Goal: Task Accomplishment & Management: Manage account settings

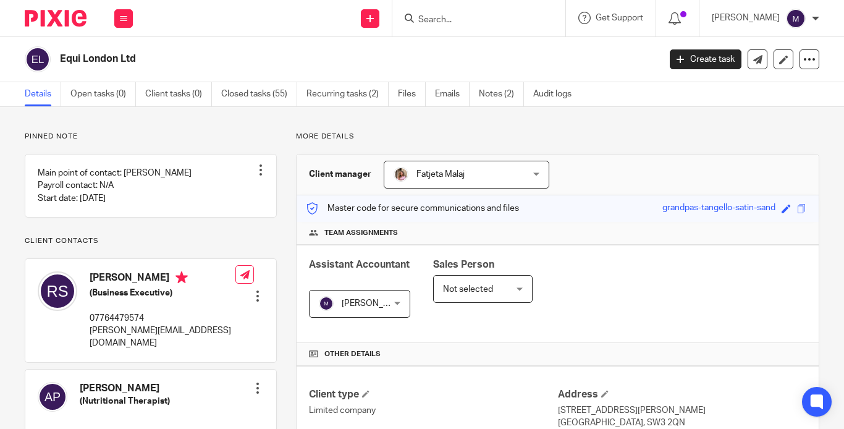
click at [455, 22] on input "Search" at bounding box center [472, 20] width 111 height 11
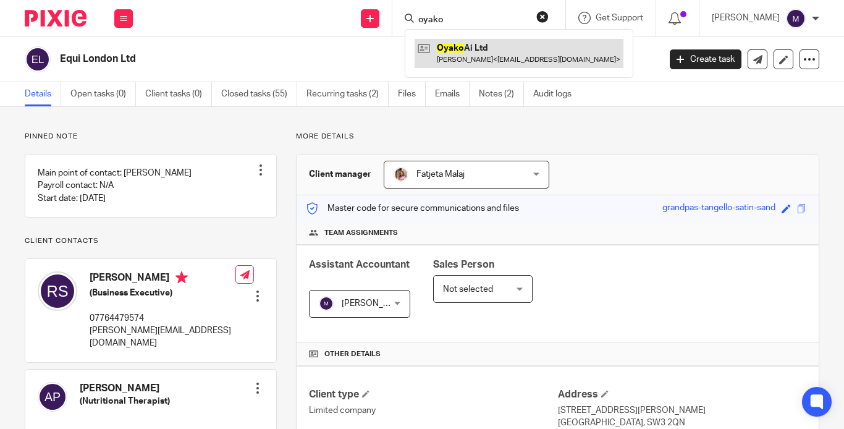
type input "oyako"
click at [505, 58] on link at bounding box center [519, 53] width 209 height 28
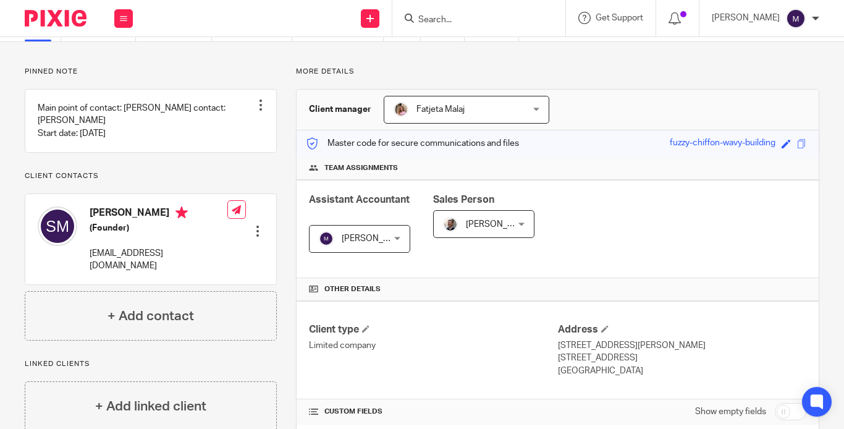
scroll to position [185, 0]
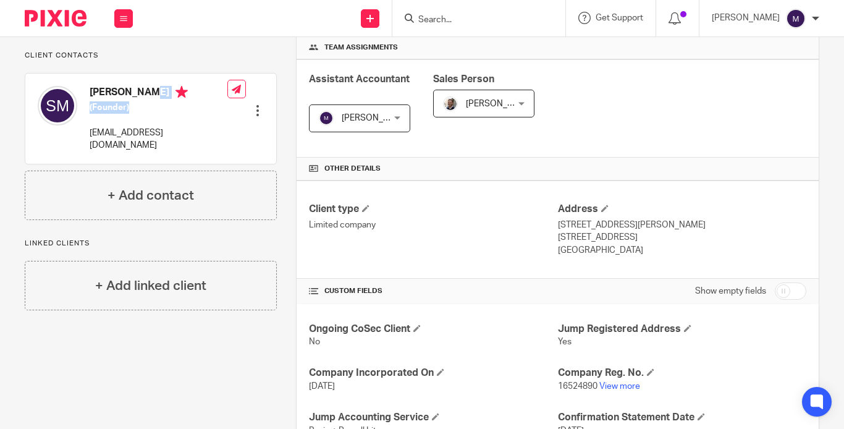
drag, startPoint x: 125, startPoint y: 111, endPoint x: 85, endPoint y: 94, distance: 43.7
click at [85, 94] on div "Sandeep Mehta (Founder) sandeep@datalume.io" at bounding box center [133, 119] width 190 height 78
click at [764, 1] on div "Madhura R My profile Email integration Logout" at bounding box center [766, 18] width 132 height 36
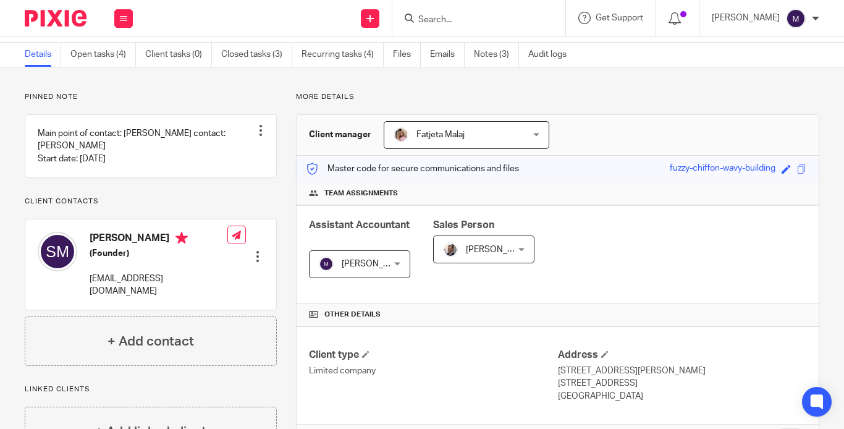
scroll to position [62, 0]
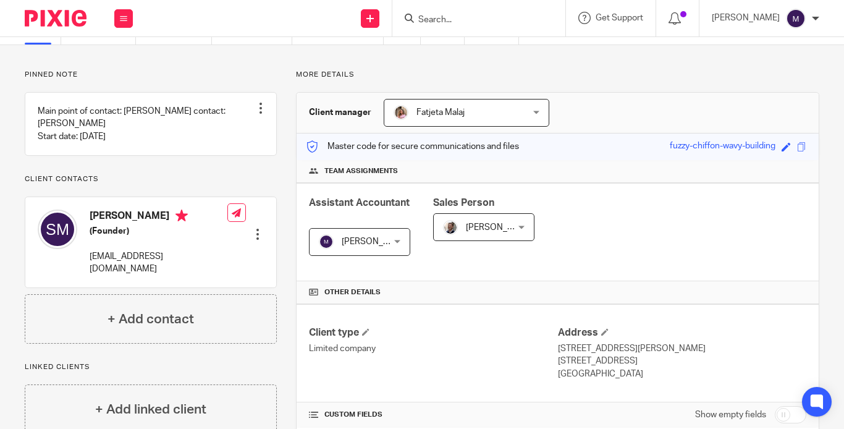
click at [468, 21] on input "Search" at bounding box center [472, 20] width 111 height 11
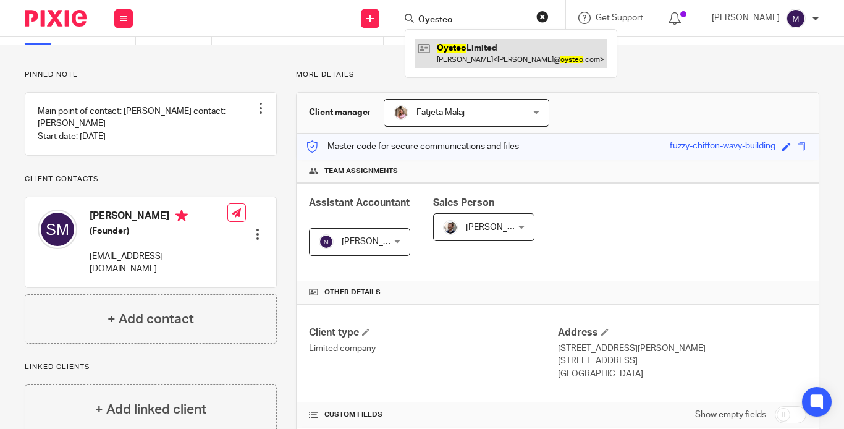
type input "Oyesteo"
click at [495, 56] on link at bounding box center [511, 53] width 193 height 28
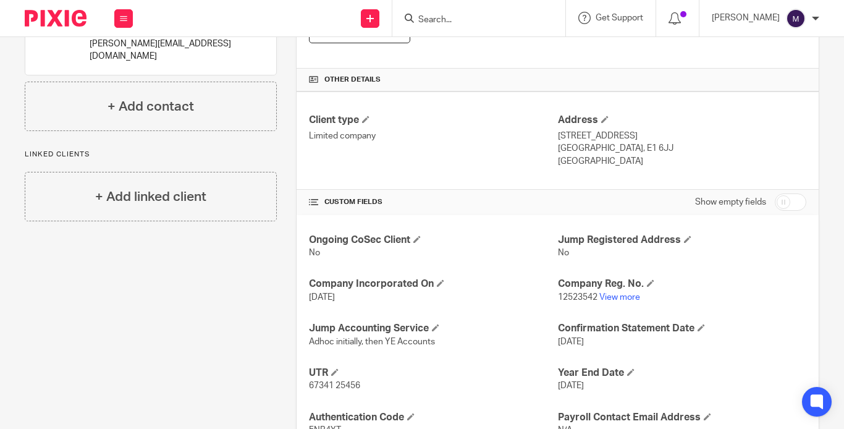
scroll to position [296, 0]
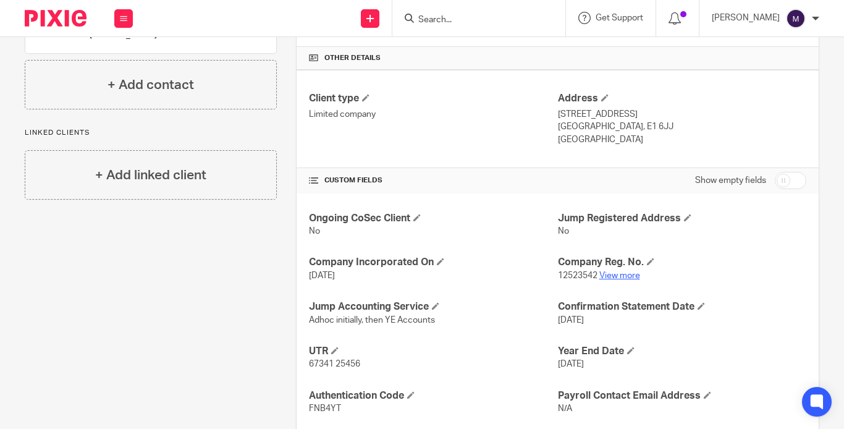
click at [599, 271] on link "View more" at bounding box center [619, 275] width 41 height 9
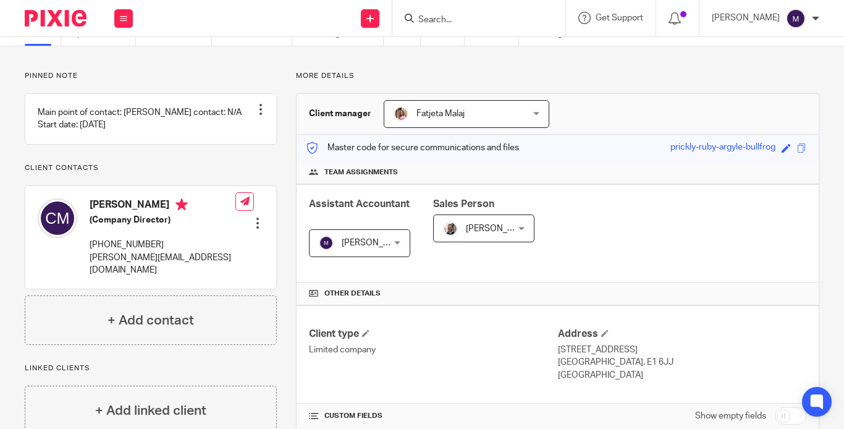
scroll to position [0, 0]
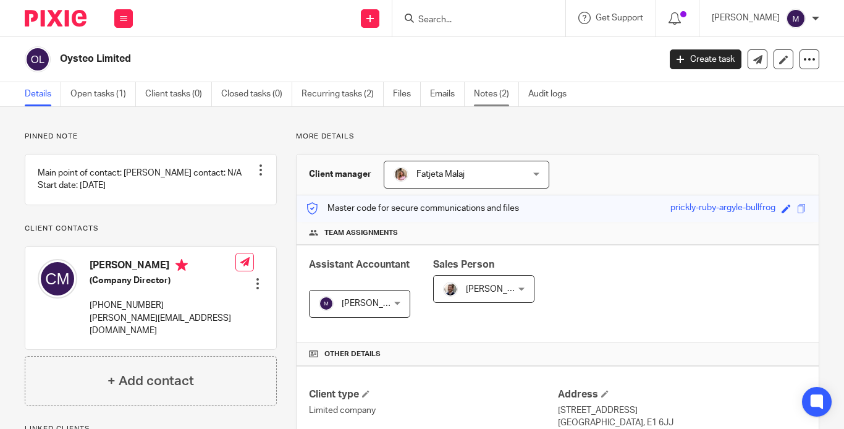
click at [474, 96] on link "Notes (2)" at bounding box center [496, 94] width 45 height 24
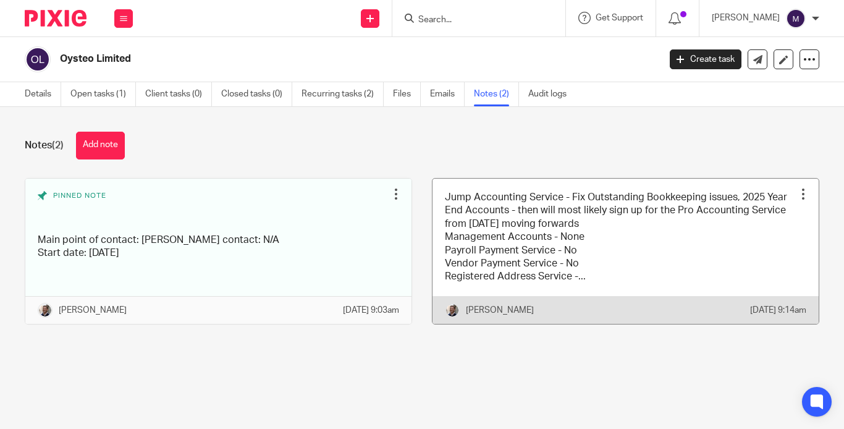
click at [433, 261] on link at bounding box center [626, 251] width 386 height 145
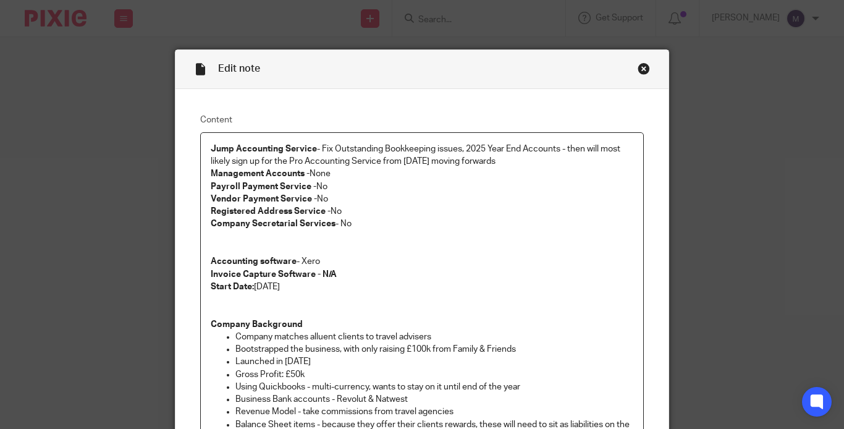
click at [319, 255] on p "Accounting software - Xero Invoice Capture Software - N/A" at bounding box center [422, 267] width 423 height 25
click at [441, 255] on p "Accounting software - Xero Invoice Capture Software - N/A" at bounding box center [422, 267] width 423 height 25
click at [643, 72] on div "Close this dialog window" at bounding box center [644, 68] width 12 height 12
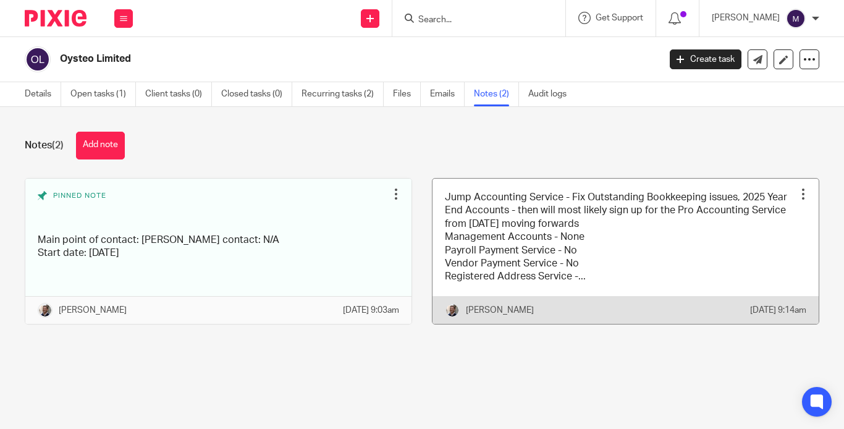
click at [447, 277] on link at bounding box center [626, 251] width 386 height 145
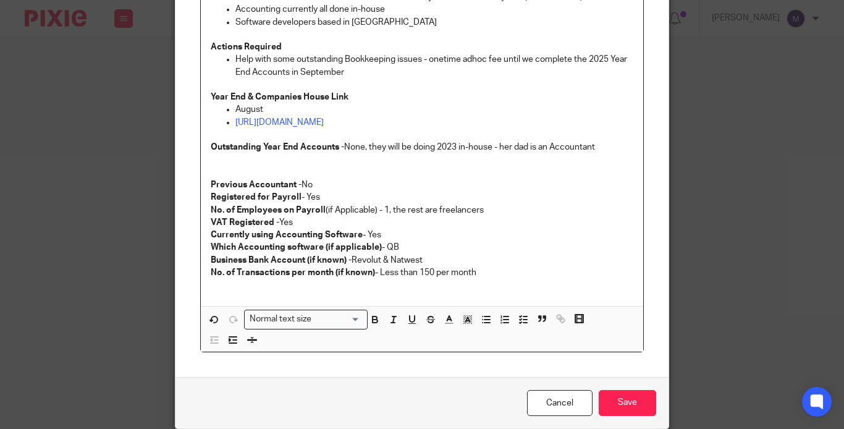
scroll to position [447, 0]
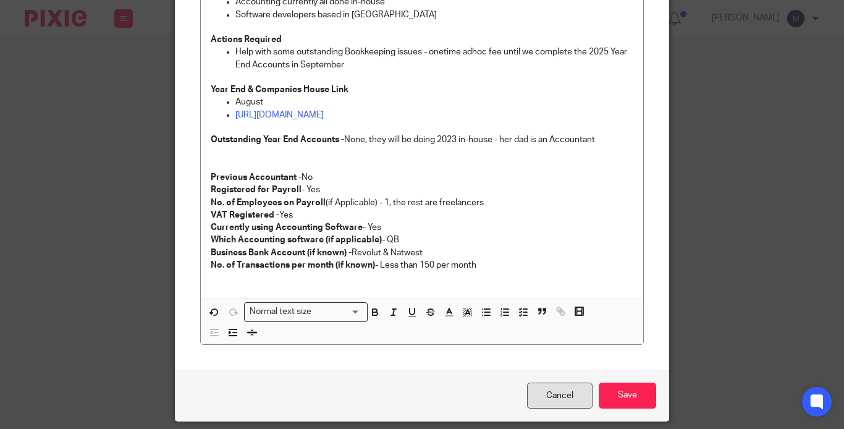
click at [572, 383] on link "Cancel" at bounding box center [560, 396] width 66 height 27
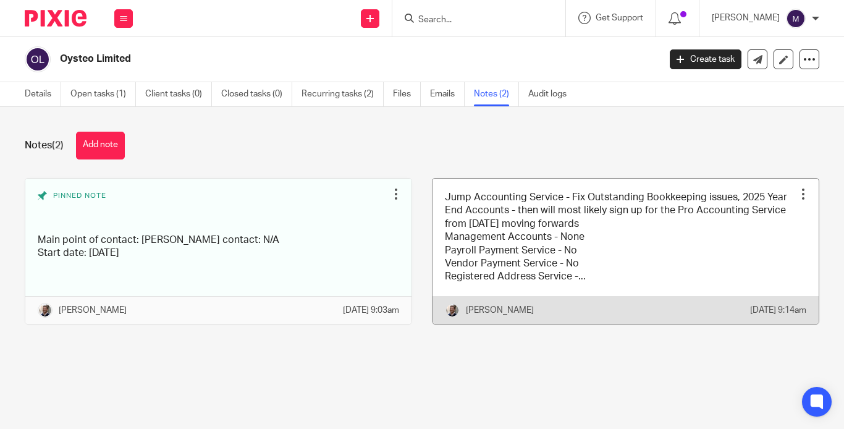
click at [433, 255] on link at bounding box center [626, 251] width 386 height 145
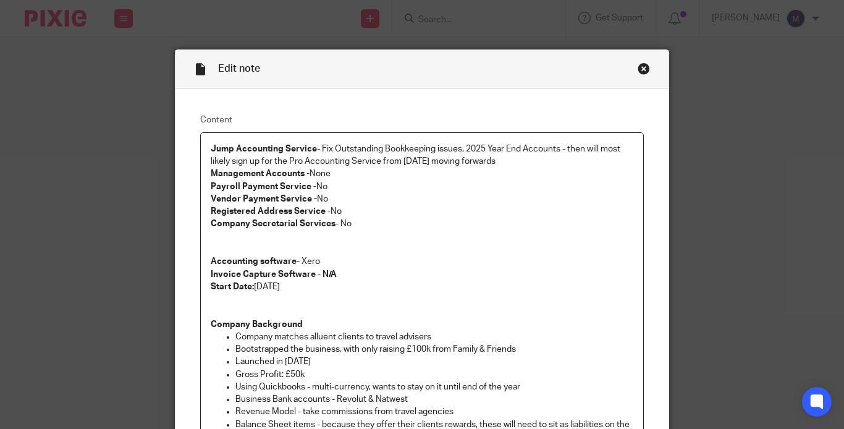
click at [643, 66] on div "Close this dialog window" at bounding box center [644, 68] width 12 height 12
